Goal: Task Accomplishment & Management: Complete application form

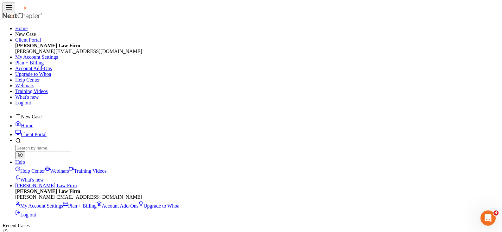
type input "[PERSON_NAME]"
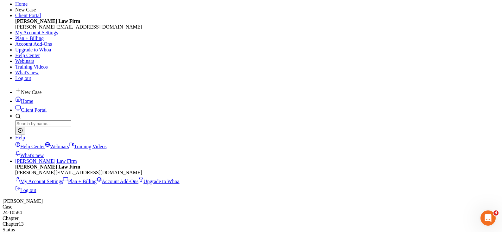
scroll to position [32, 0]
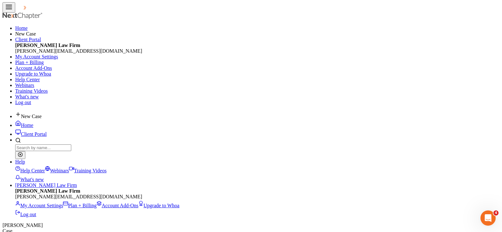
type input "1,853.00"
type input "0.00"
radio input "true"
type input "0.00"
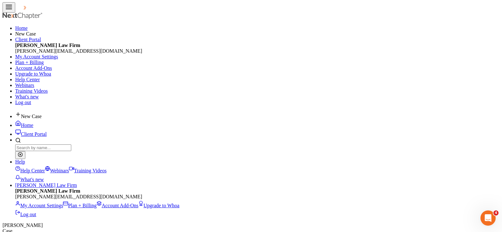
type input "0.00"
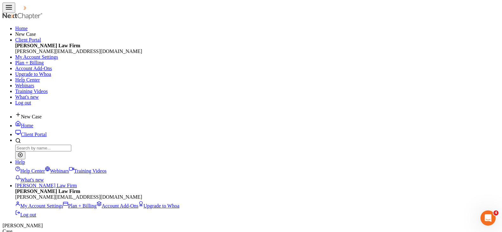
select select "1"
select select "0"
select select "3"
select select "13"
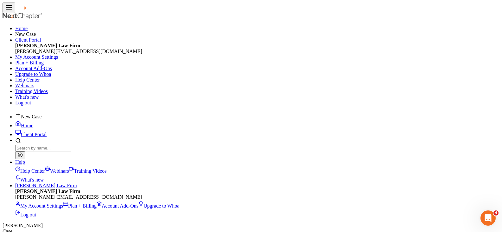
select select "0"
select select "3"
radio input "true"
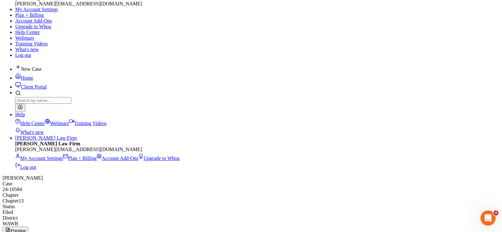
scroll to position [63, 0]
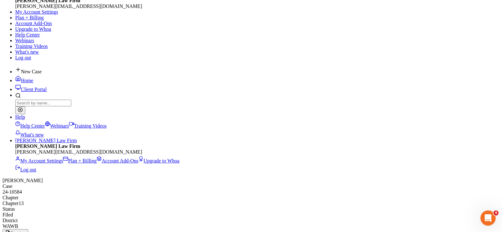
scroll to position [32, 0]
